Goal: Find specific page/section: Find specific page/section

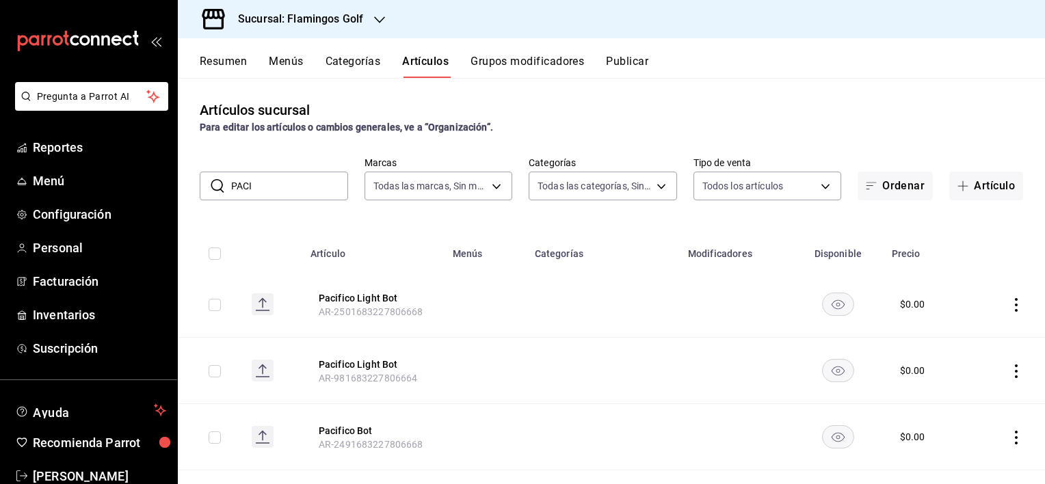
drag, startPoint x: 267, startPoint y: 185, endPoint x: 200, endPoint y: 189, distance: 67.1
click at [200, 189] on div "​ PACI ​" at bounding box center [274, 186] width 148 height 29
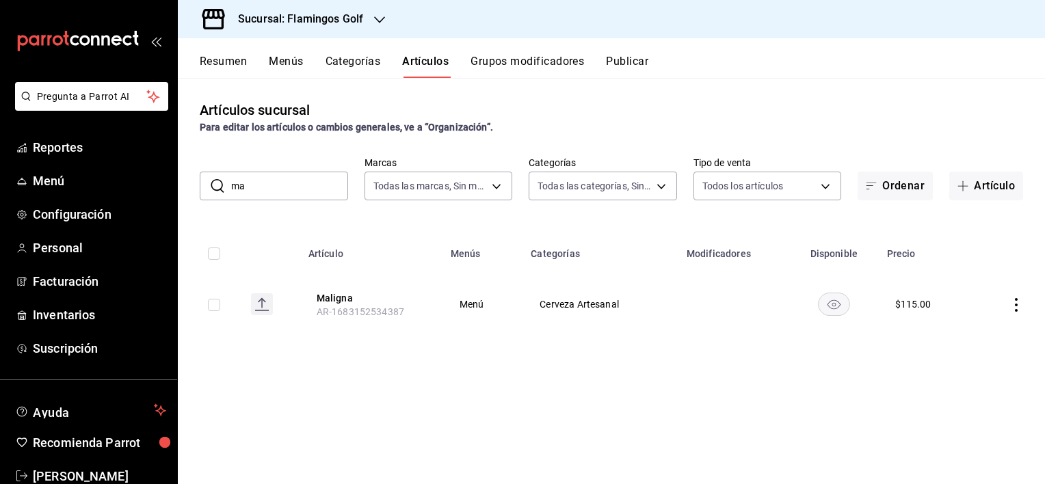
type input "m"
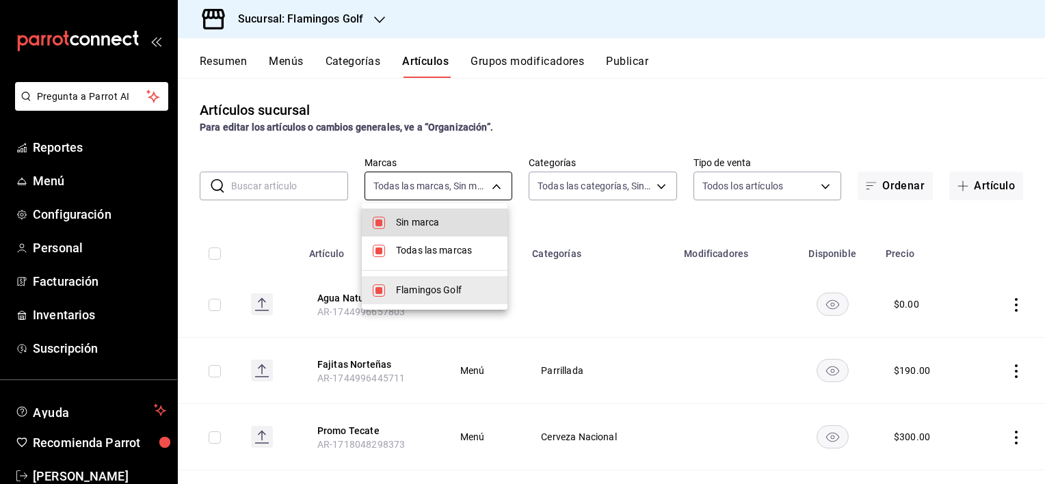
click at [400, 173] on body "Pregunta a Parrot AI Reportes Menú Configuración Personal Facturación Inventari…" at bounding box center [522, 242] width 1045 height 484
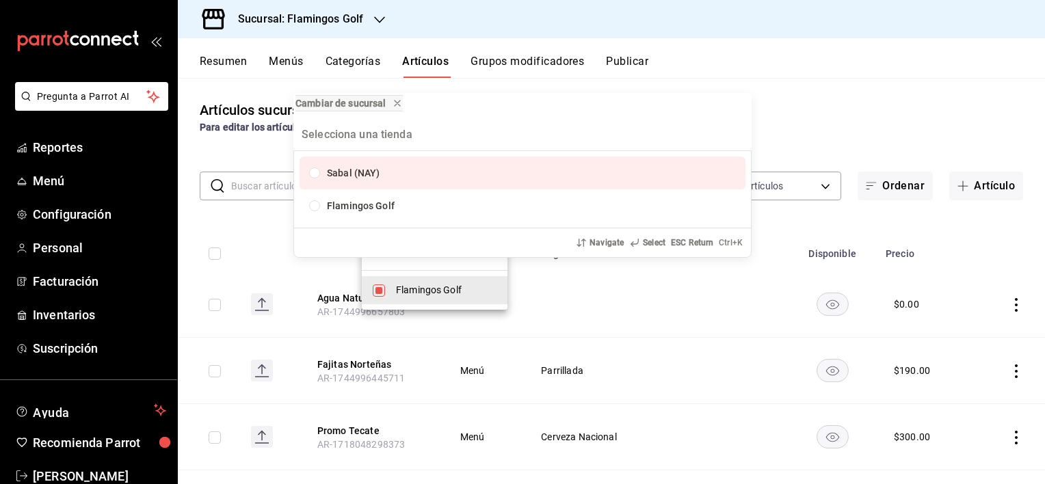
click at [278, 191] on div "Cambiar de sucursal Sabal (NAY) Flamingos Golf Navigate Select ESC Return Ctrl+…" at bounding box center [522, 242] width 1045 height 484
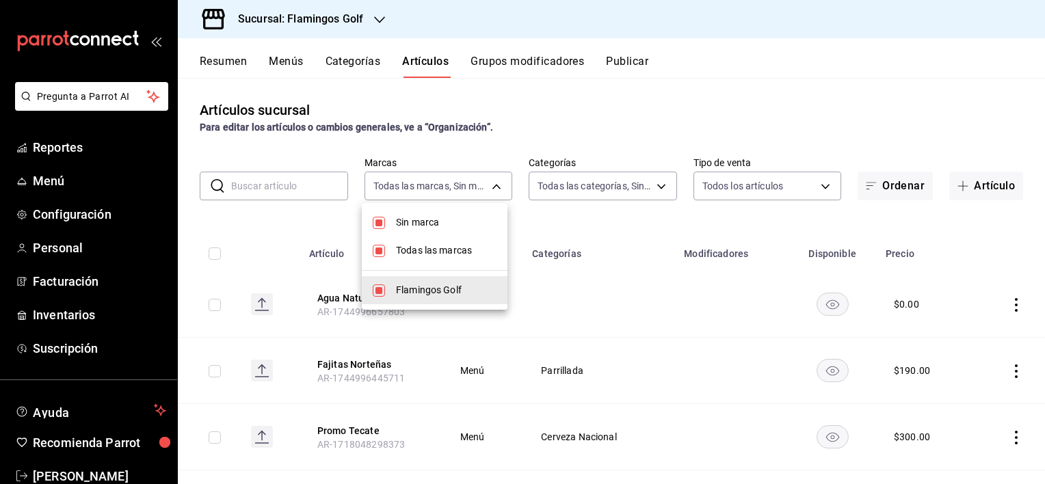
click at [262, 183] on div at bounding box center [522, 242] width 1045 height 484
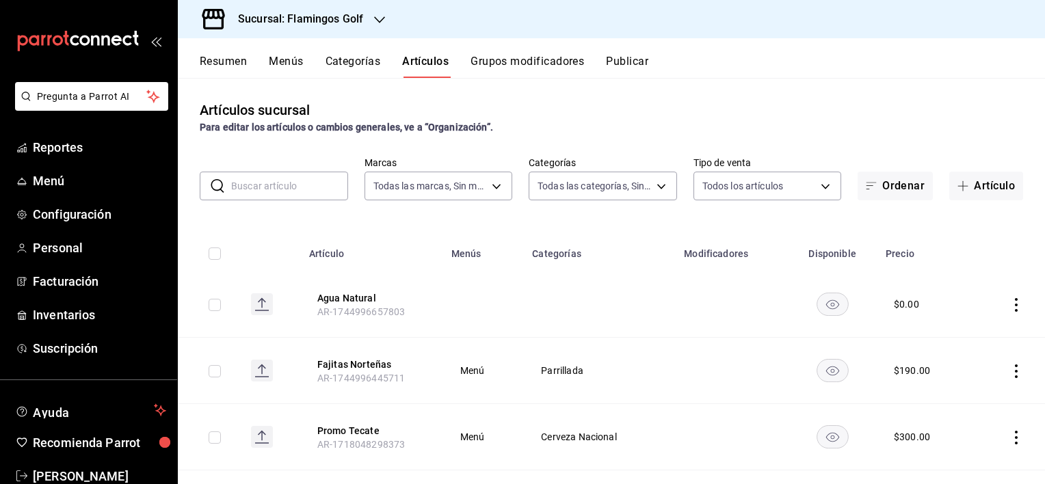
click at [253, 181] on input "text" at bounding box center [289, 185] width 117 height 27
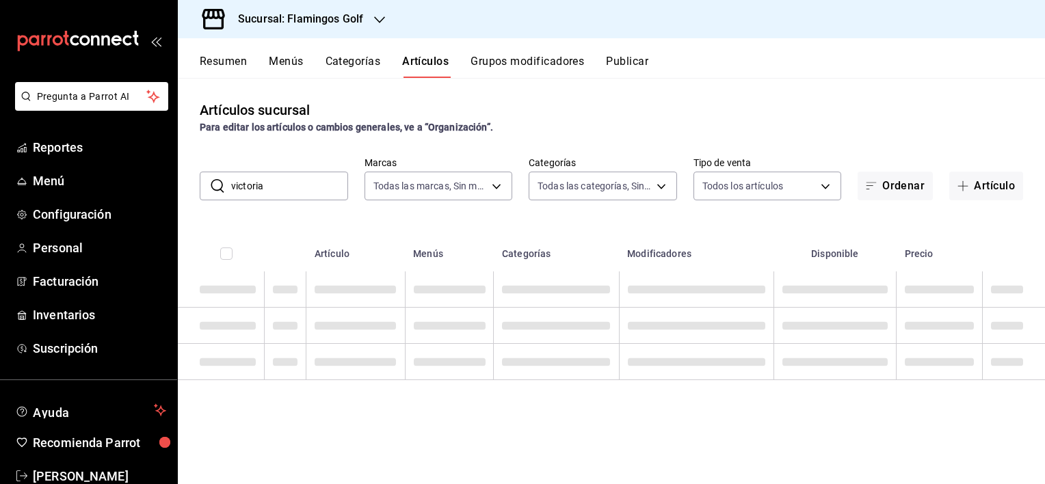
type input "victoria"
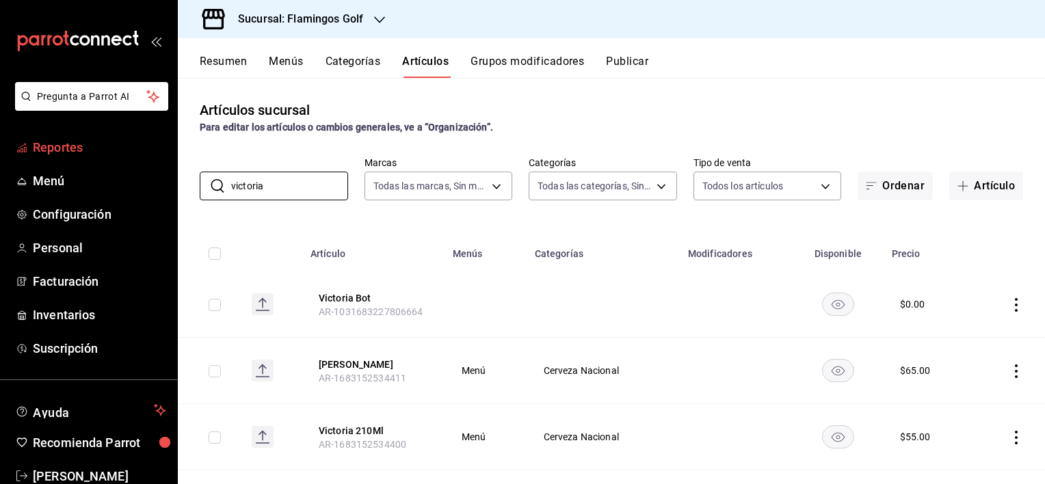
click at [82, 141] on span "Reportes" at bounding box center [99, 147] width 133 height 18
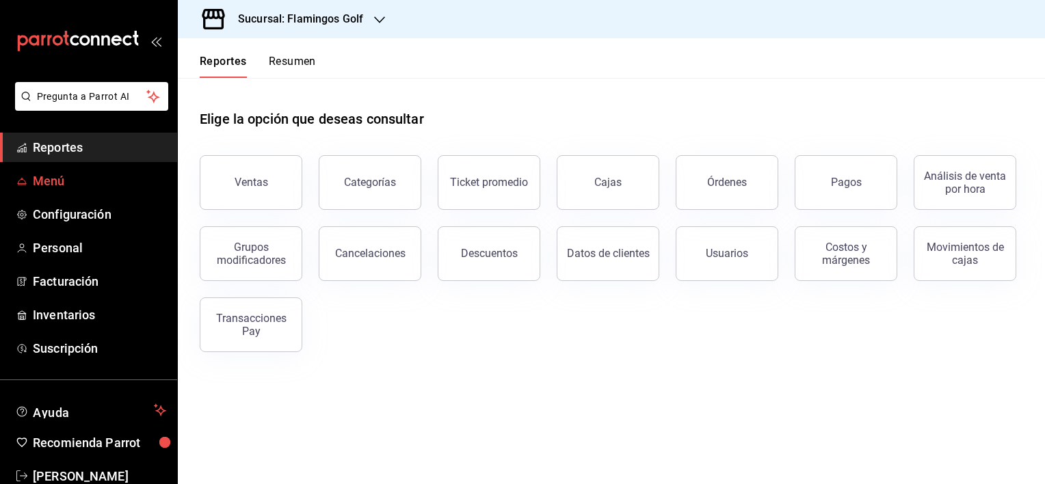
click at [104, 180] on span "Menú" at bounding box center [99, 181] width 133 height 18
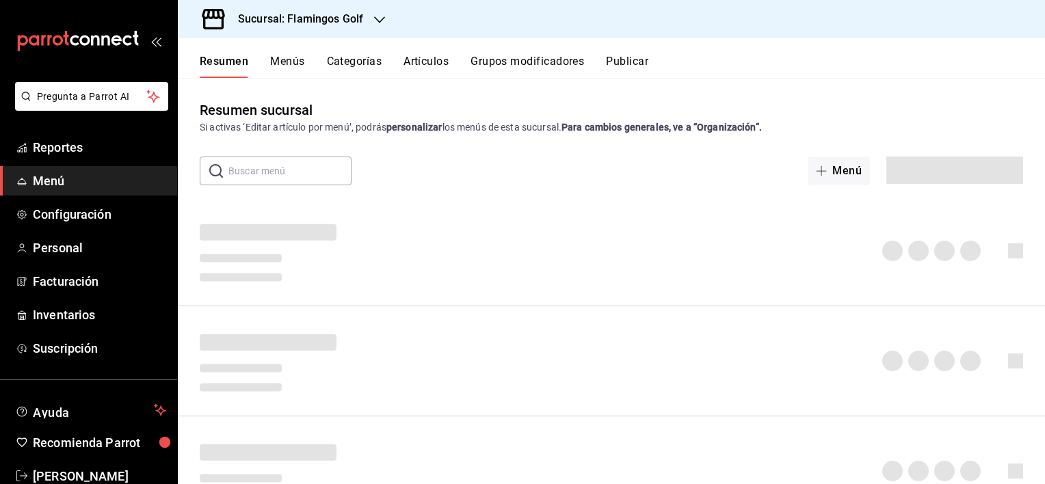
click at [433, 60] on button "Artículos" at bounding box center [425, 66] width 45 height 23
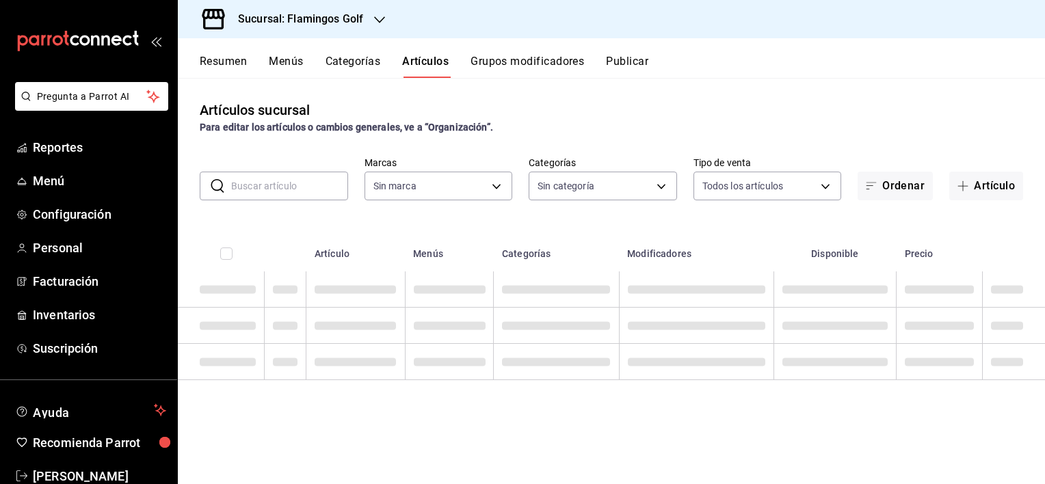
click at [303, 179] on input "text" at bounding box center [289, 185] width 117 height 27
type input "fcb6ad62-2d7c-4c8d-a7b9-f3ea60482d45"
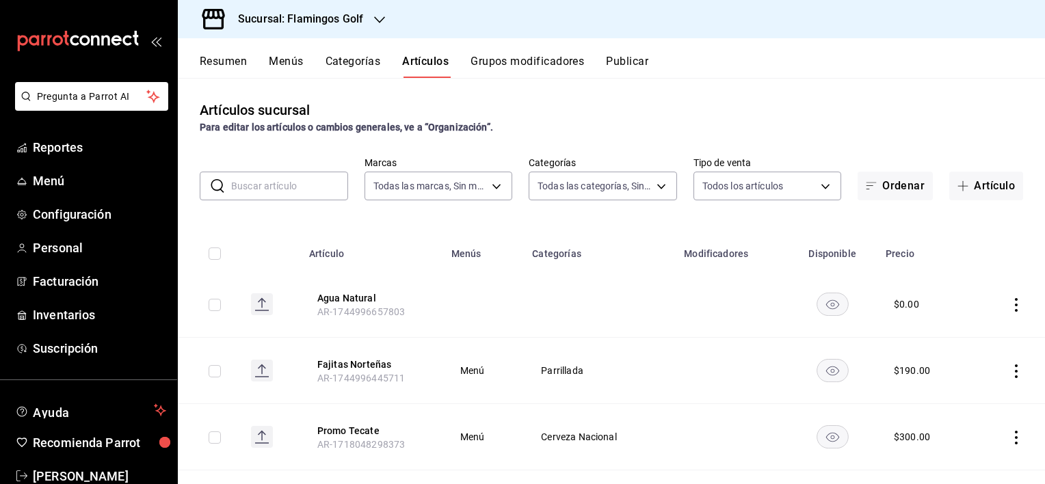
type input "a"
type input "3d18cb32-74c7-4b2f-aaf3-3ec25cf49638,c651a28f-a1fa-4b15-beb9-347bce366468,fe104…"
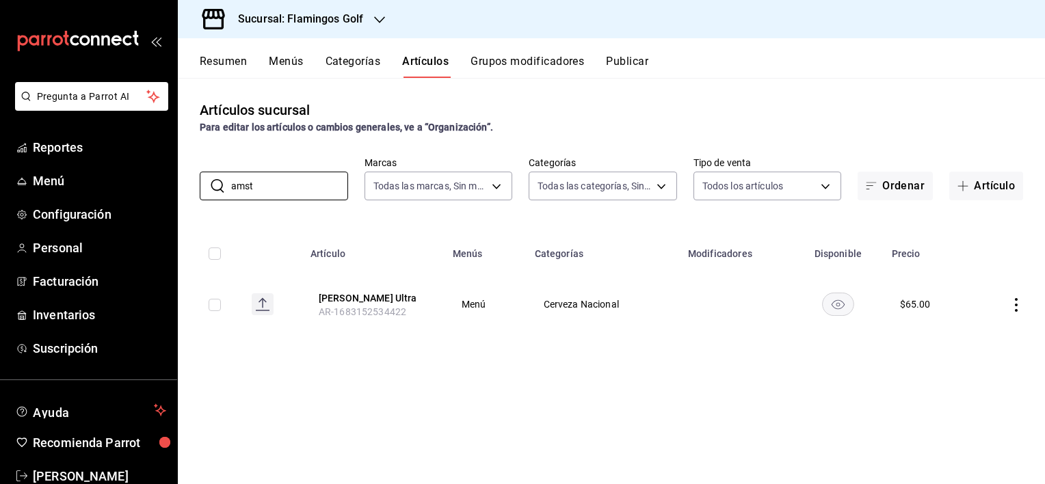
type input "amst"
click at [63, 139] on span "Reportes" at bounding box center [99, 147] width 133 height 18
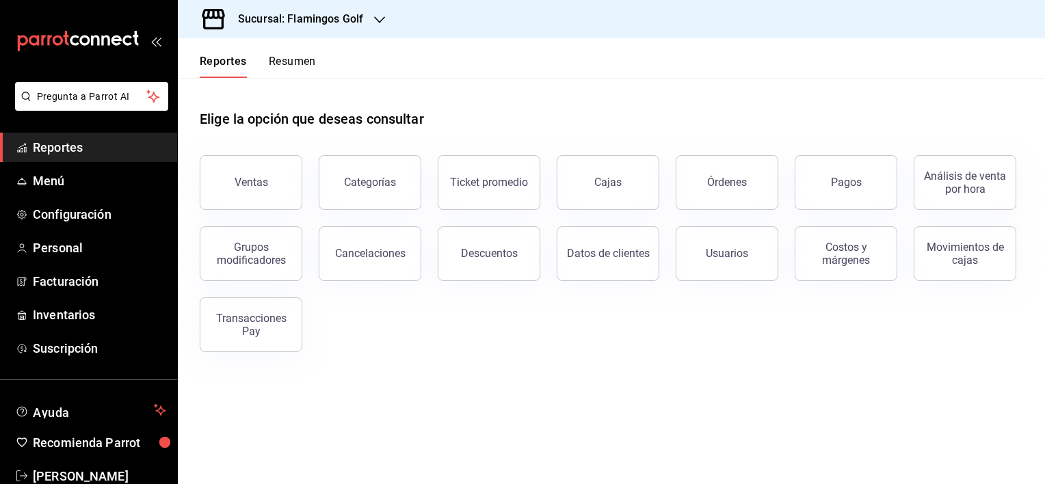
click at [807, 403] on main "Elige la opción que deseas consultar Ventas Categorías Ticket promedio Cajas Ór…" at bounding box center [611, 281] width 867 height 406
